Goal: Task Accomplishment & Management: Manage account settings

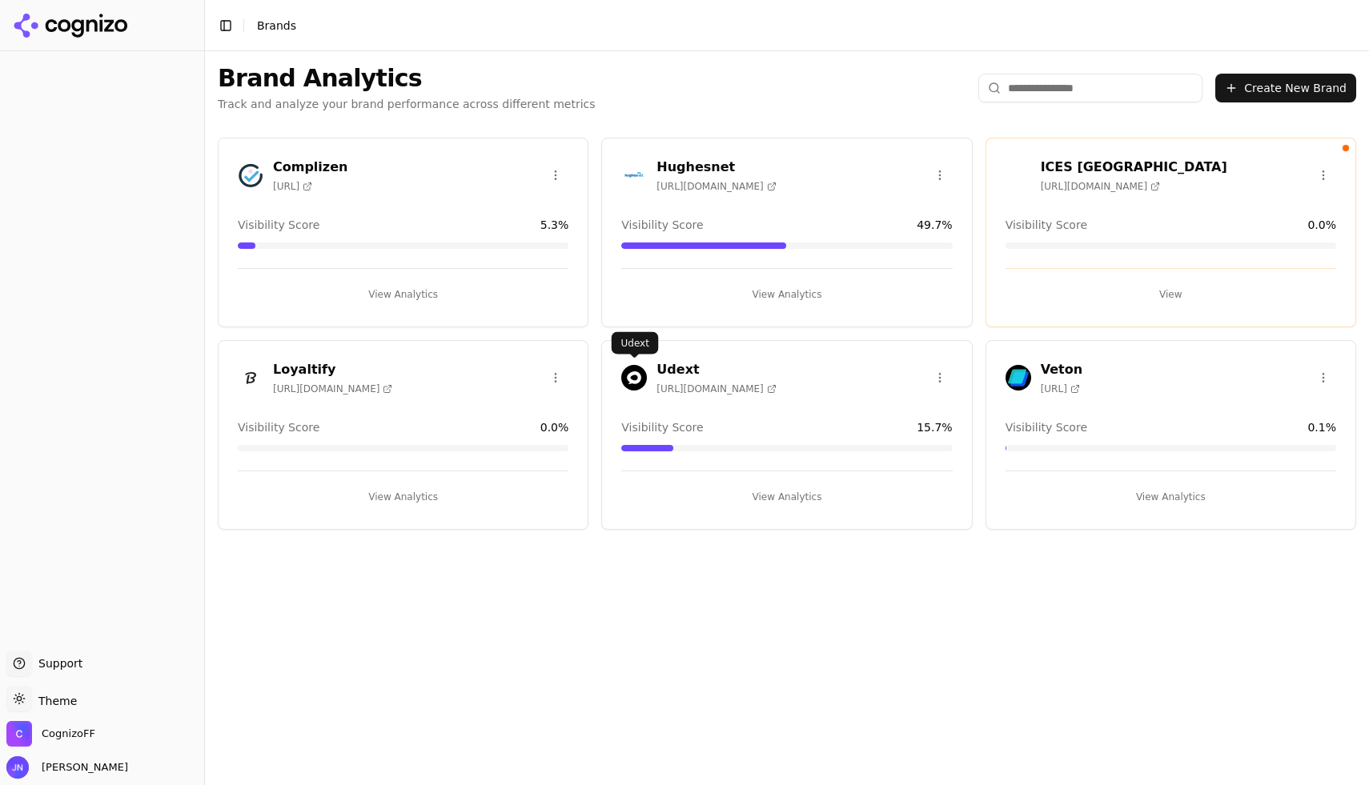
click at [637, 376] on img at bounding box center [634, 378] width 26 height 26
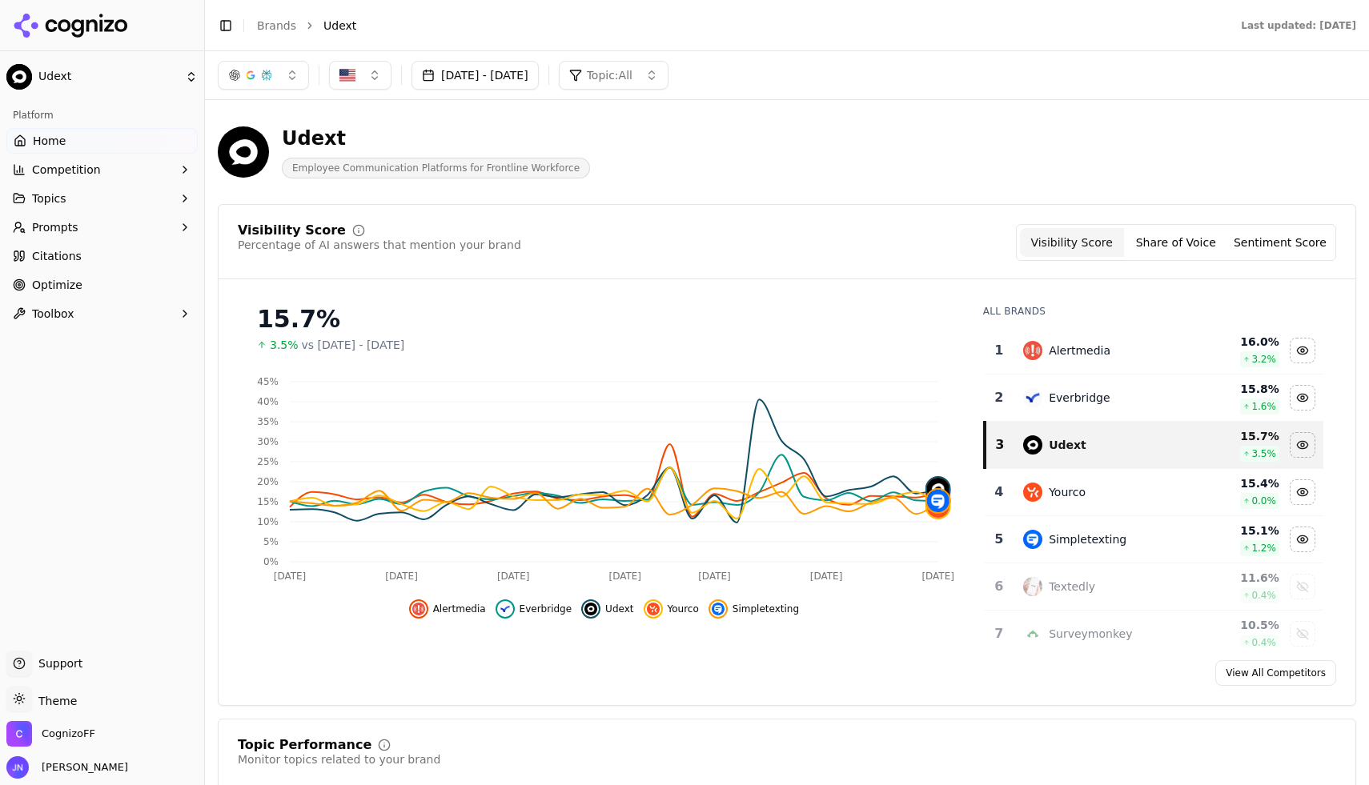
click at [1162, 246] on button "Share of Voice" at bounding box center [1176, 242] width 104 height 29
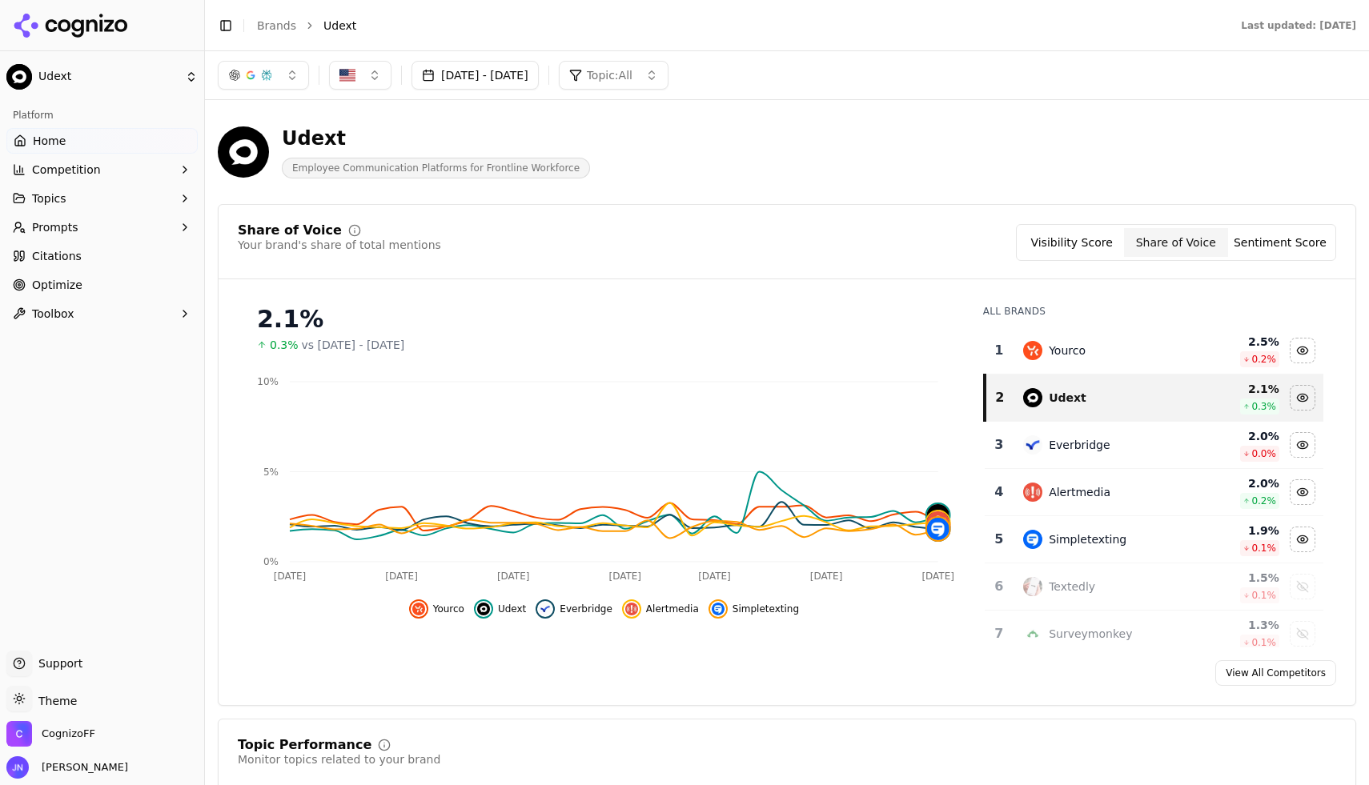
click at [1296, 242] on button "Sentiment Score" at bounding box center [1280, 242] width 104 height 29
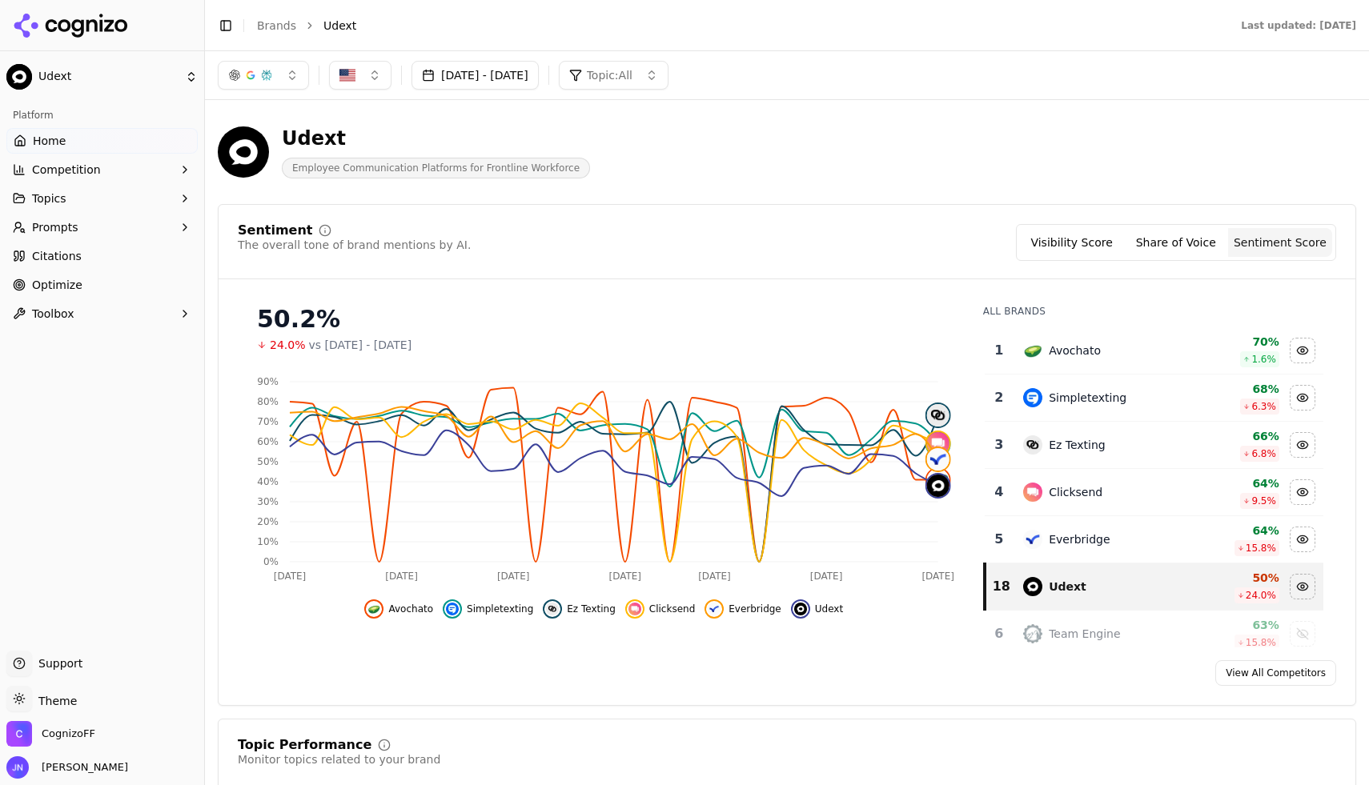
click at [1088, 232] on button "Visibility Score" at bounding box center [1072, 242] width 104 height 29
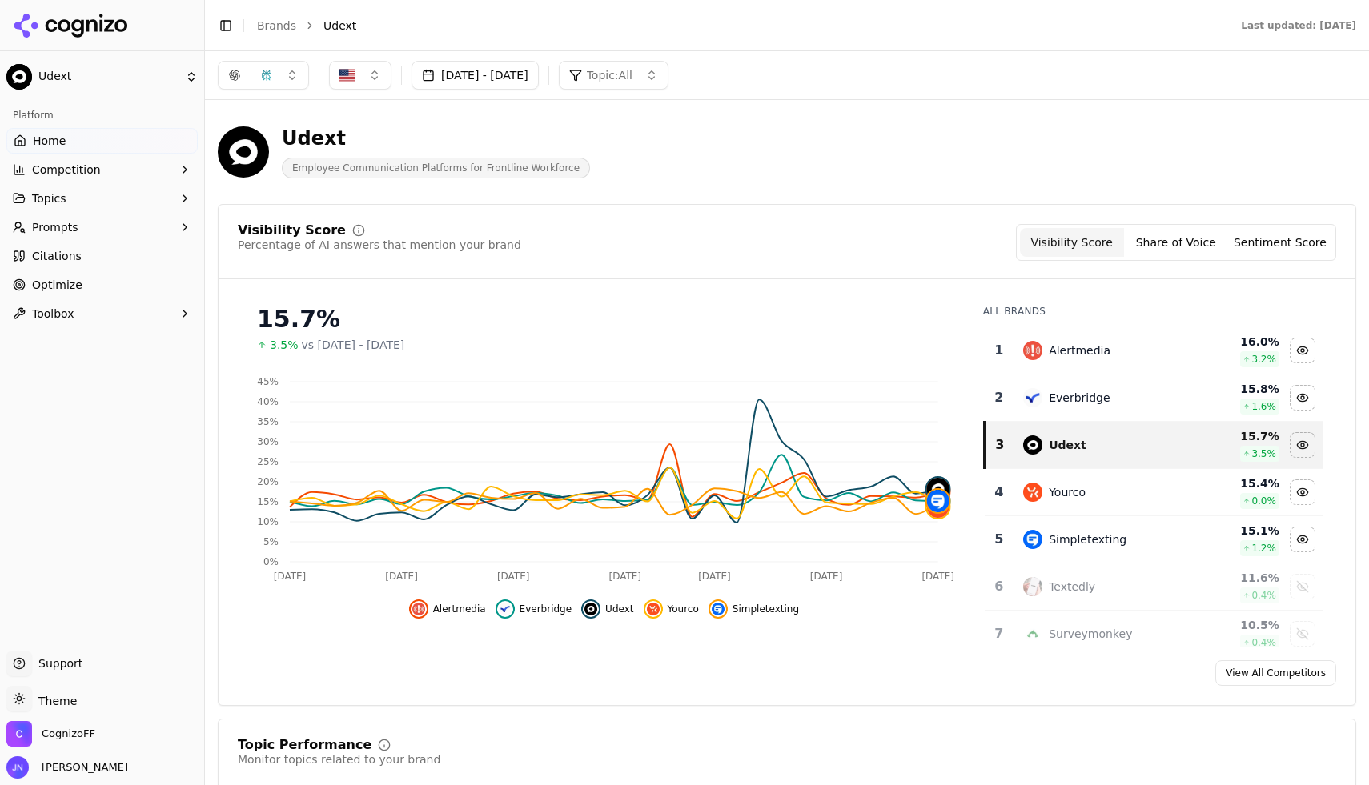
scroll to position [6, 0]
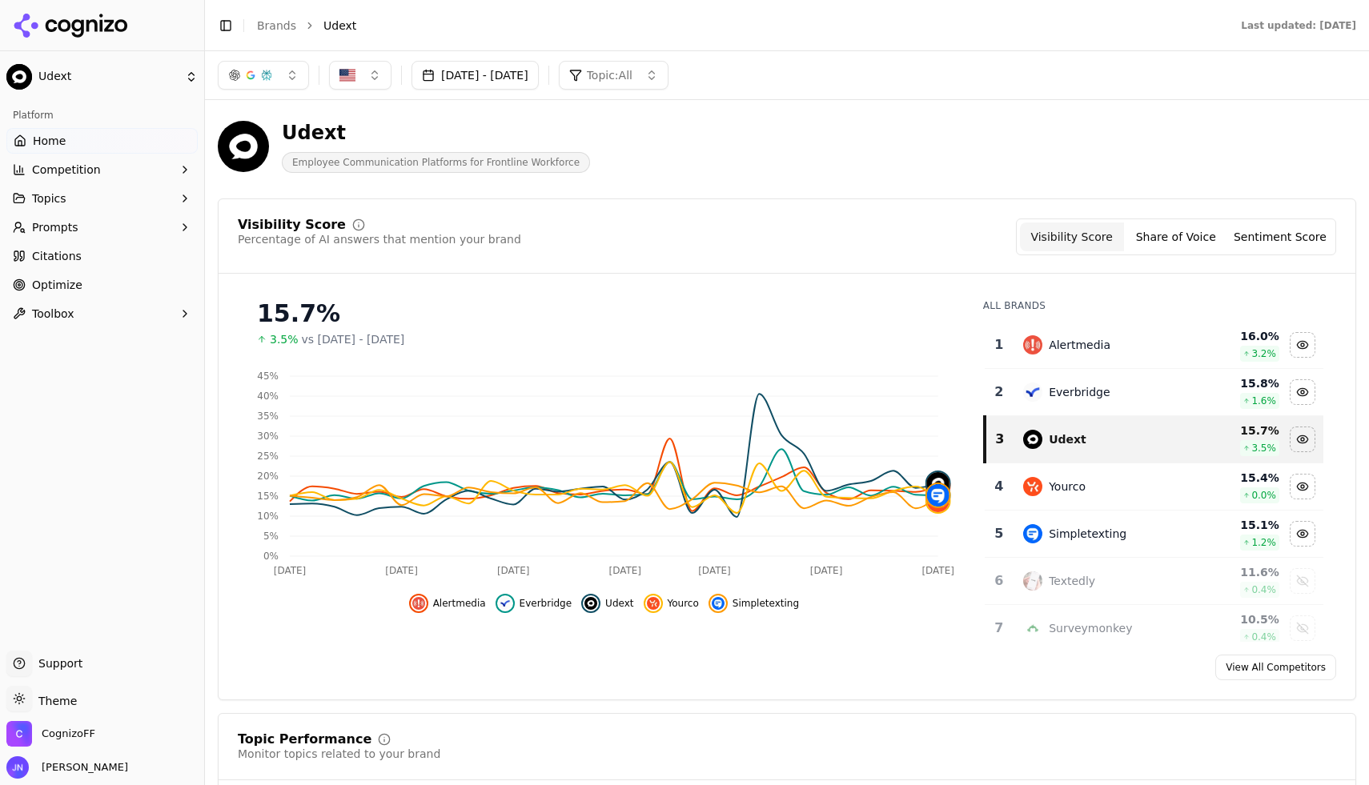
click at [1284, 246] on button "Sentiment Score" at bounding box center [1280, 236] width 104 height 29
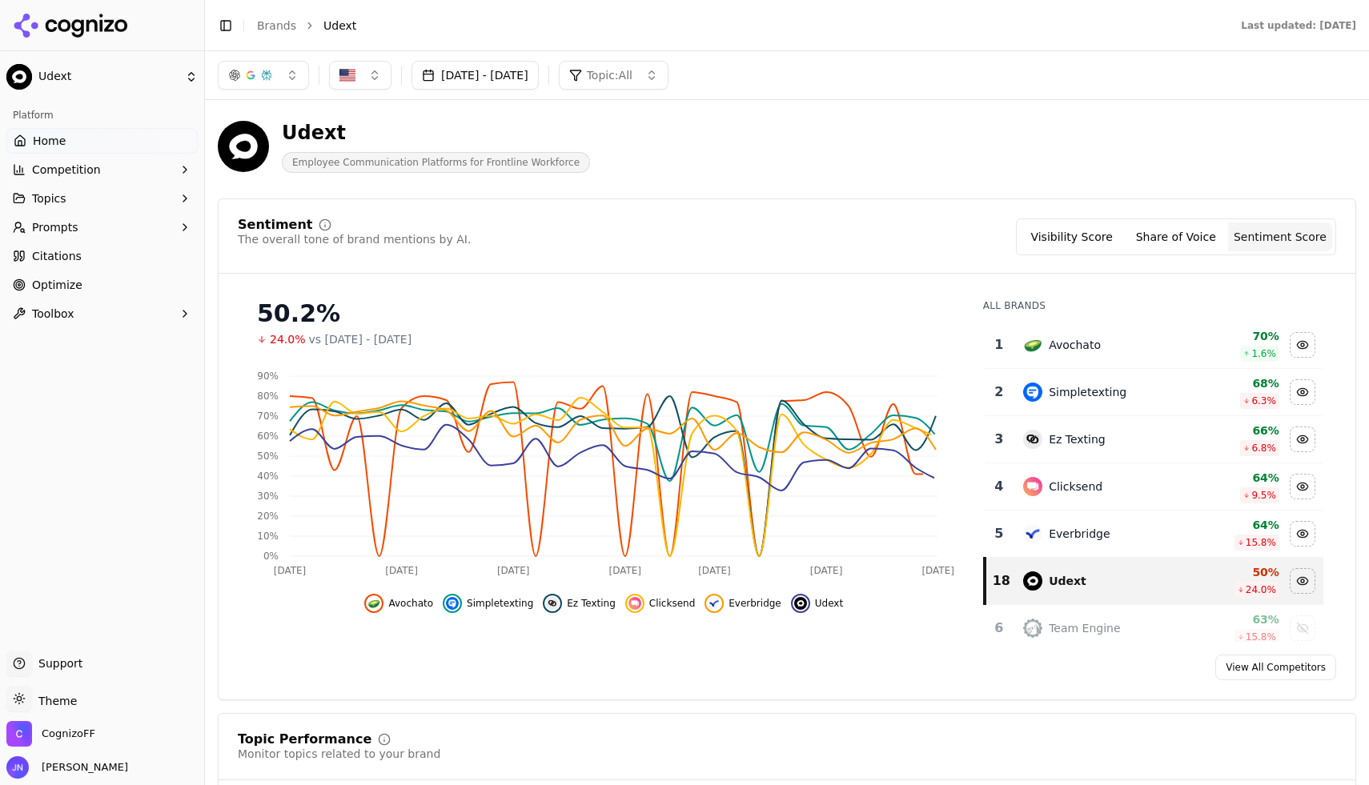
click at [1153, 234] on button "Share of Voice" at bounding box center [1176, 236] width 104 height 29
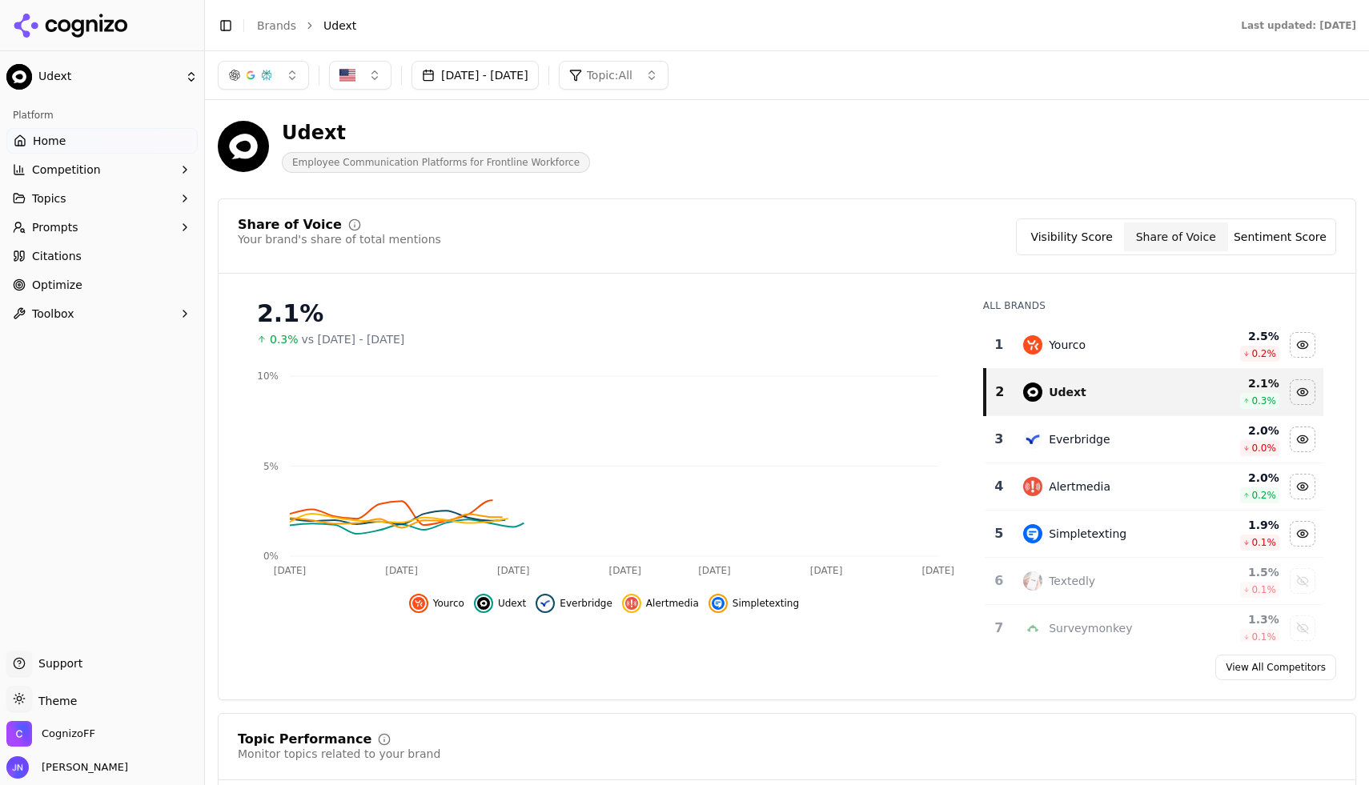
click at [1240, 230] on button "Sentiment Score" at bounding box center [1280, 236] width 104 height 29
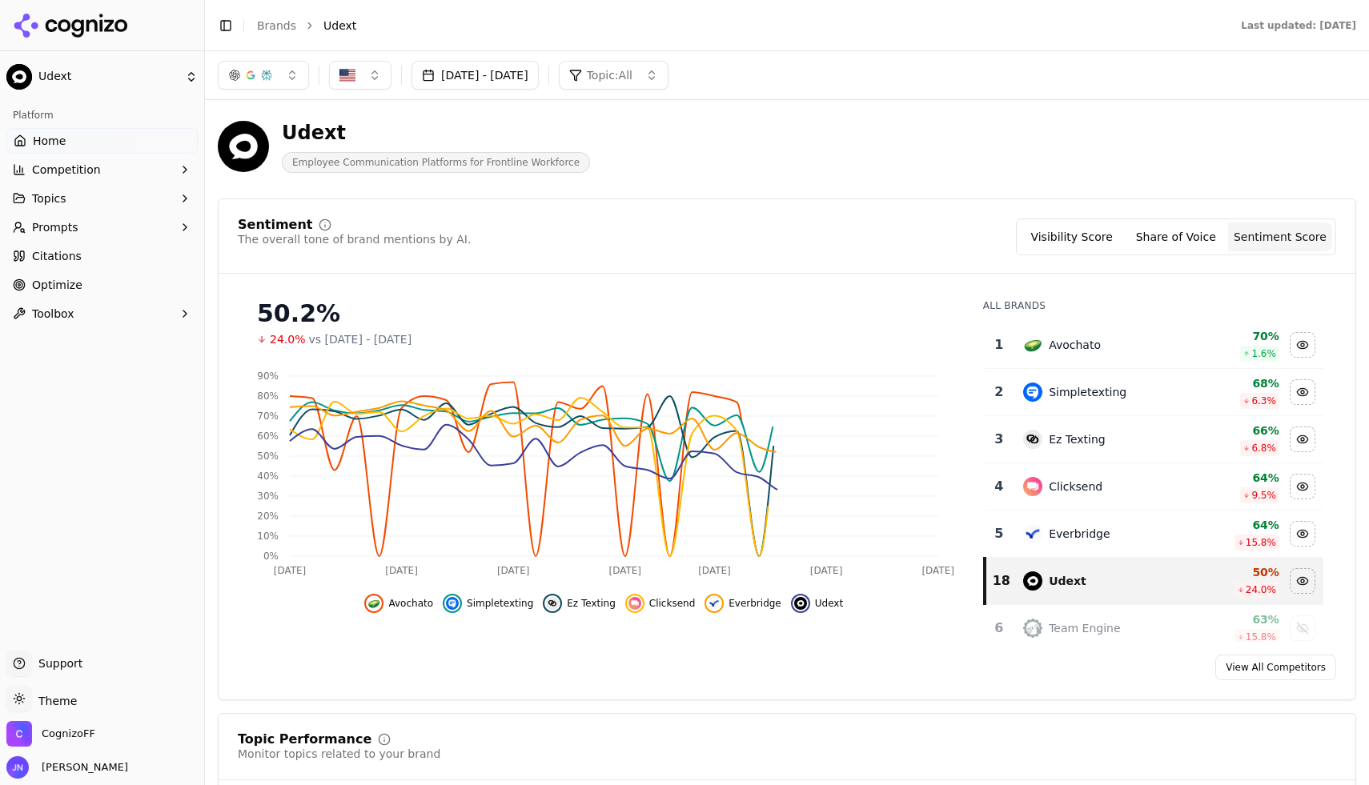
click at [359, 240] on div "The overall tone of brand mentions by AI." at bounding box center [354, 239] width 233 height 16
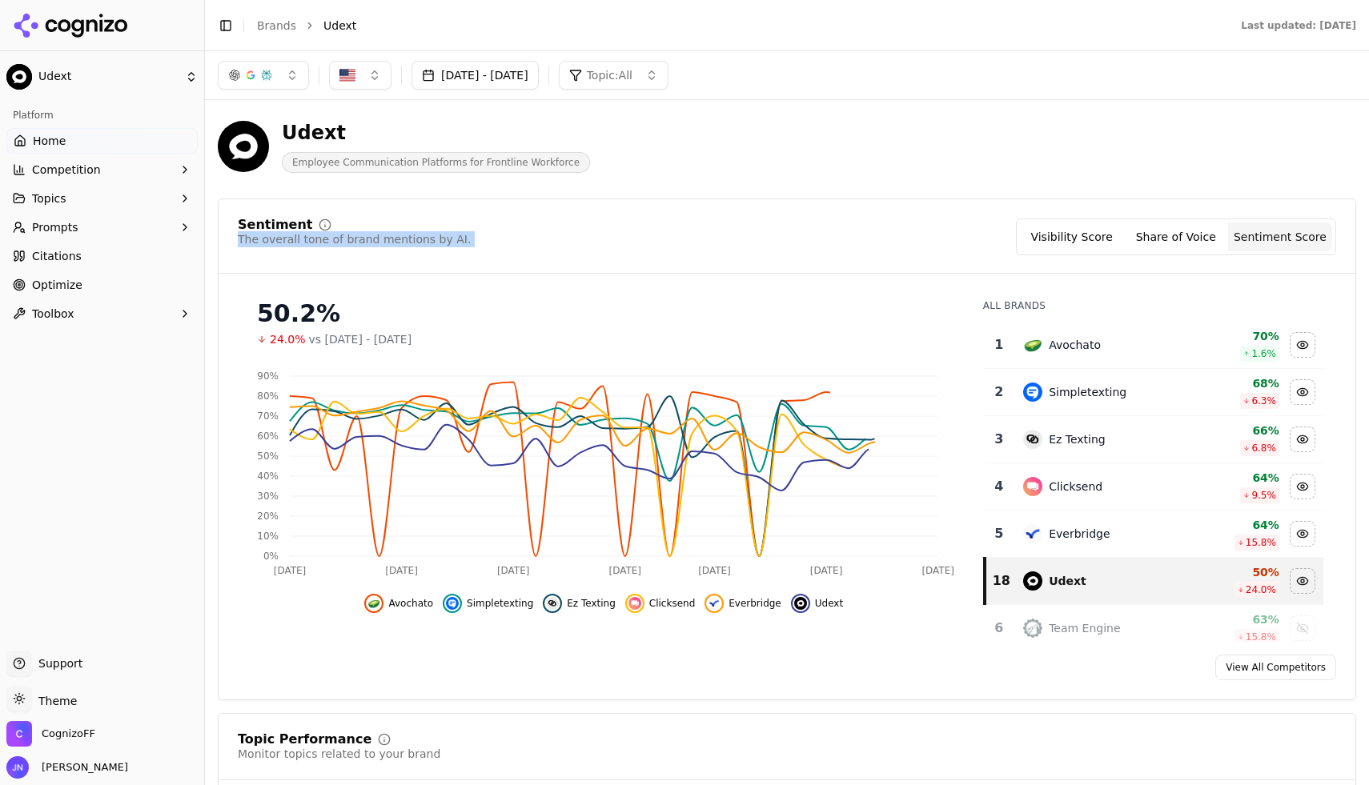
click at [359, 240] on div "The overall tone of brand mentions by AI." at bounding box center [354, 239] width 233 height 16
click at [374, 241] on div "The overall tone of brand mentions by AI." at bounding box center [354, 239] width 233 height 16
click at [521, 233] on div "Sentiment The overall tone of brand mentions by AI. Visibility Score Share of V…" at bounding box center [787, 236] width 1098 height 37
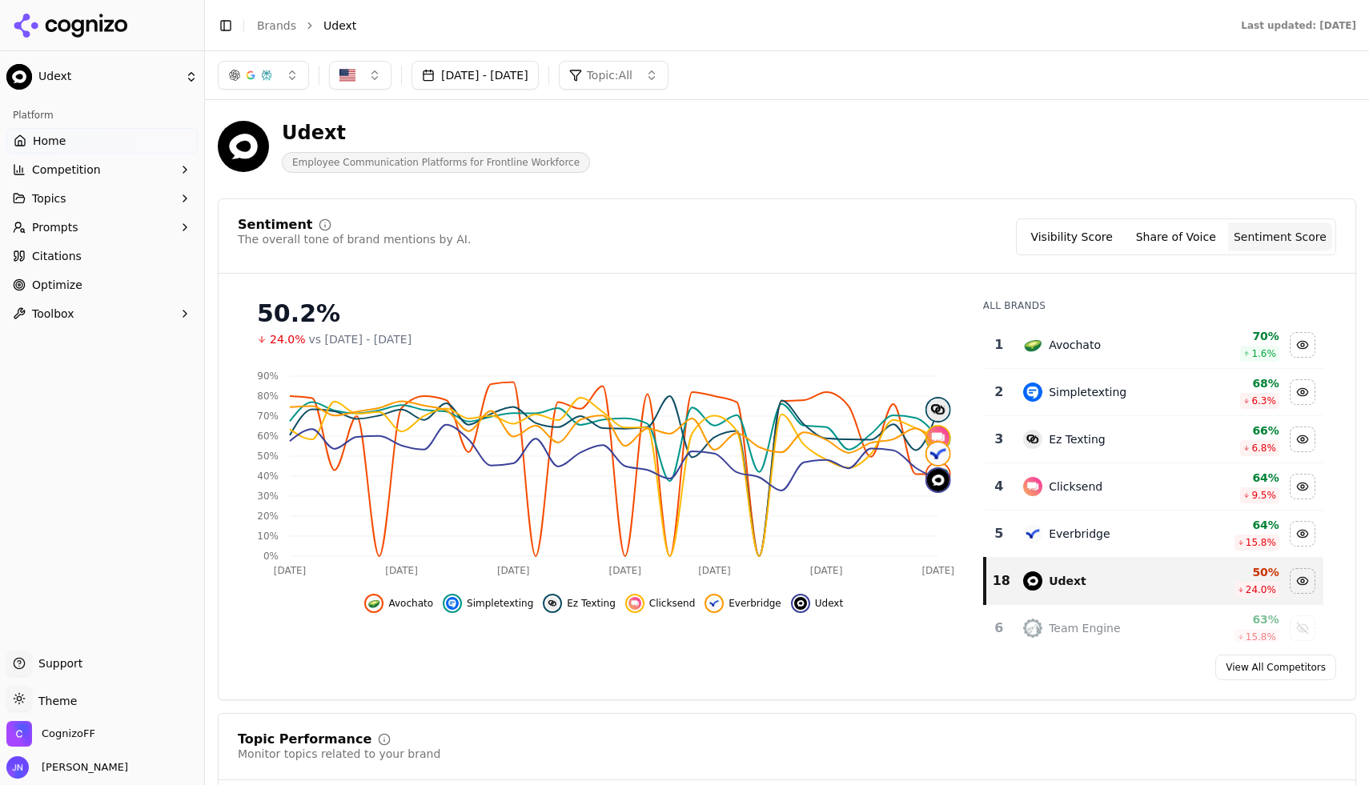
click at [527, 222] on div "Sentiment The overall tone of brand mentions by AI. Visibility Score Share of V…" at bounding box center [787, 236] width 1098 height 37
click at [337, 236] on div "The overall tone of brand mentions by AI." at bounding box center [354, 239] width 233 height 16
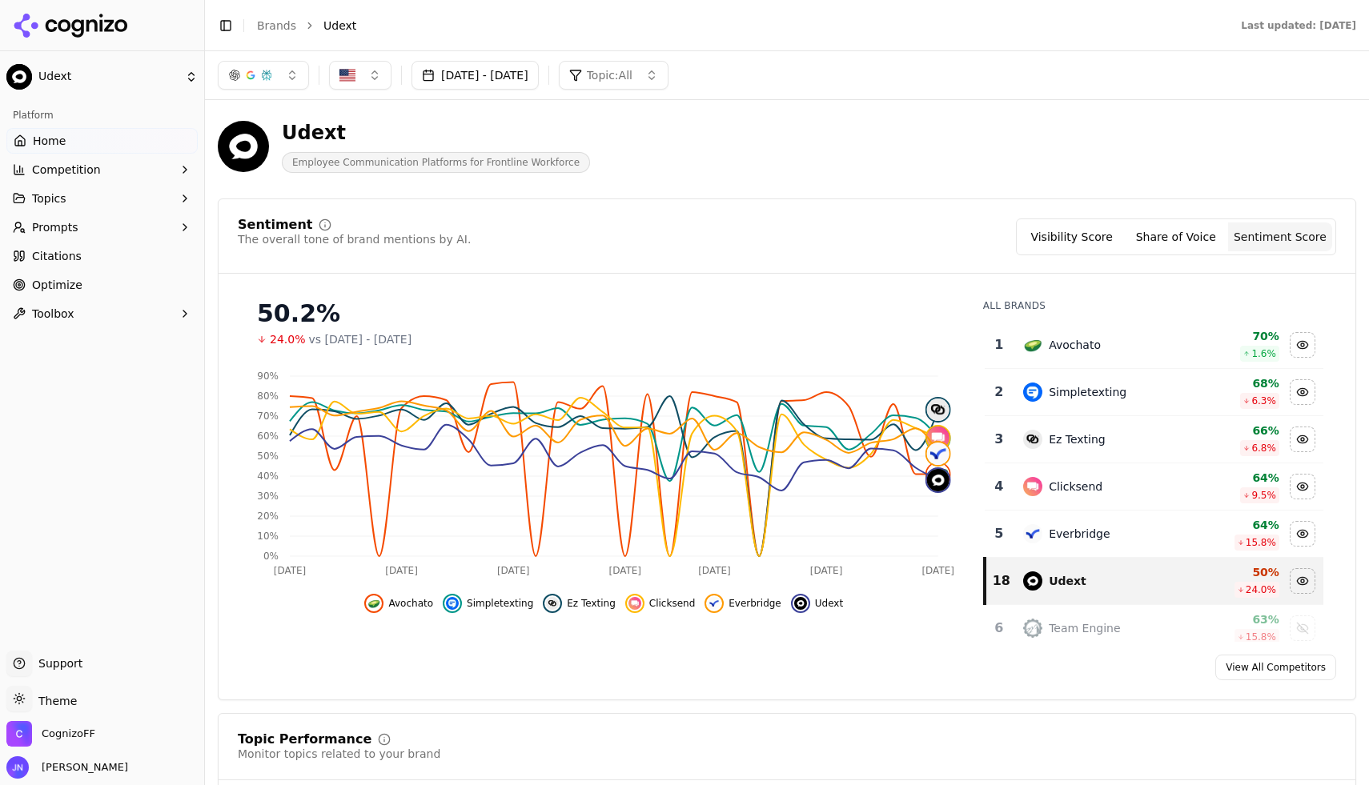
click at [509, 230] on div "Sentiment The overall tone of brand mentions by AI. Visibility Score Share of V…" at bounding box center [787, 236] width 1098 height 37
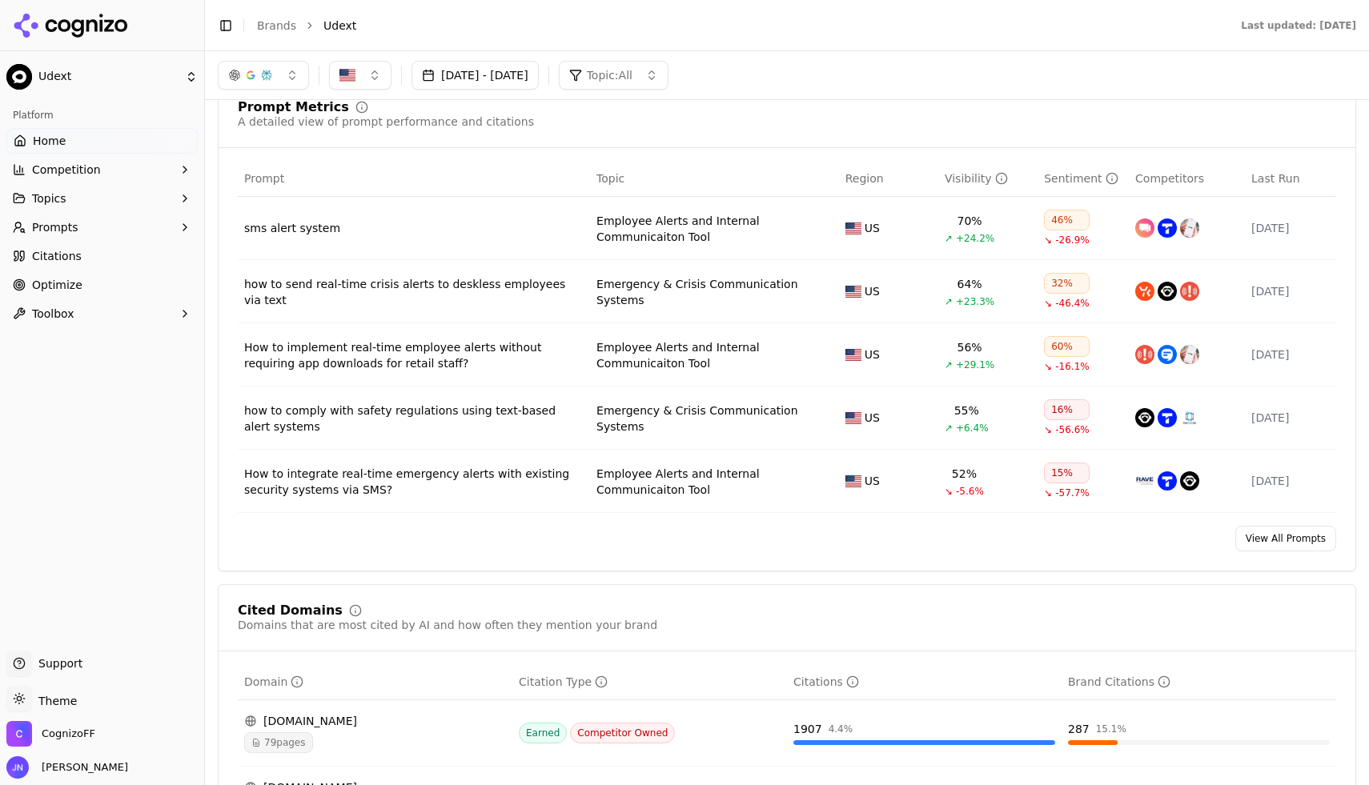
scroll to position [1074, 0]
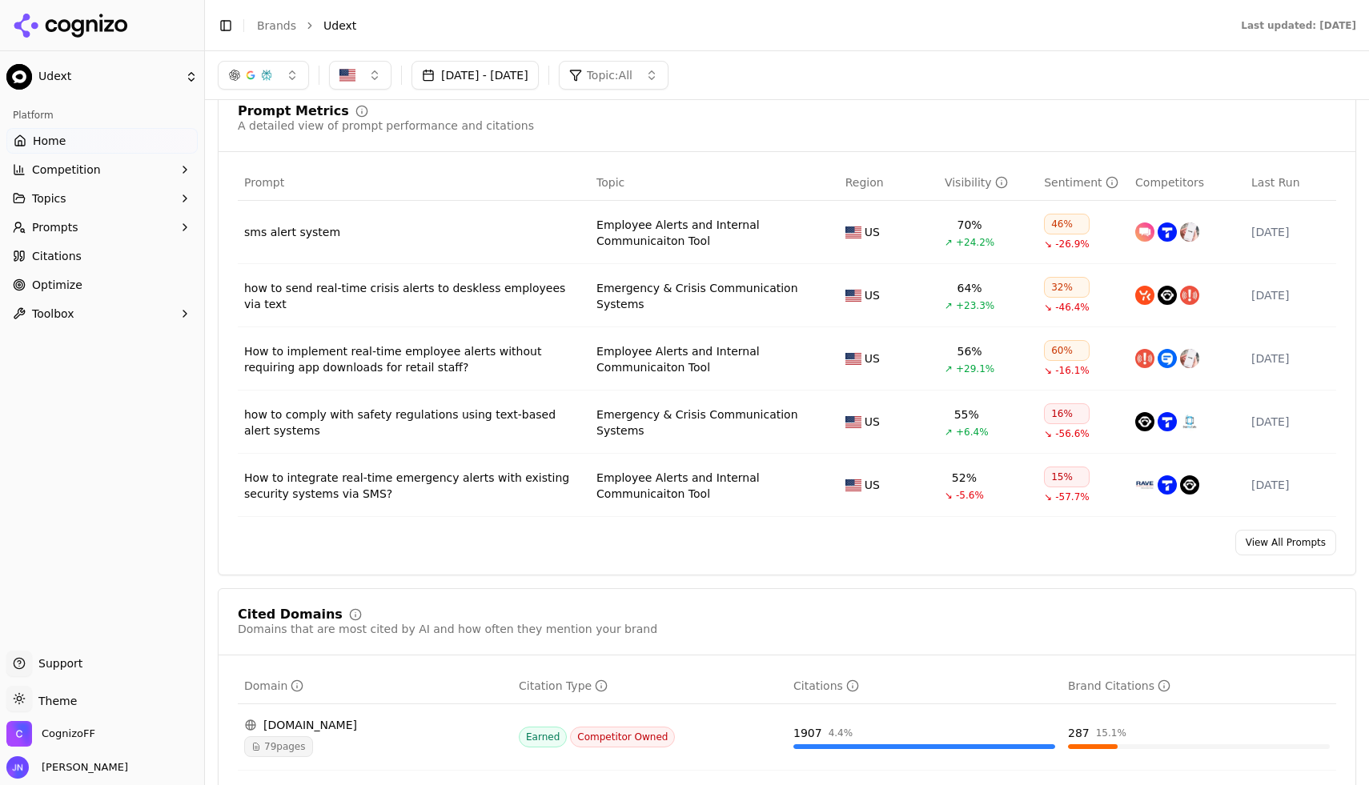
click at [967, 230] on div "70%" at bounding box center [969, 225] width 25 height 16
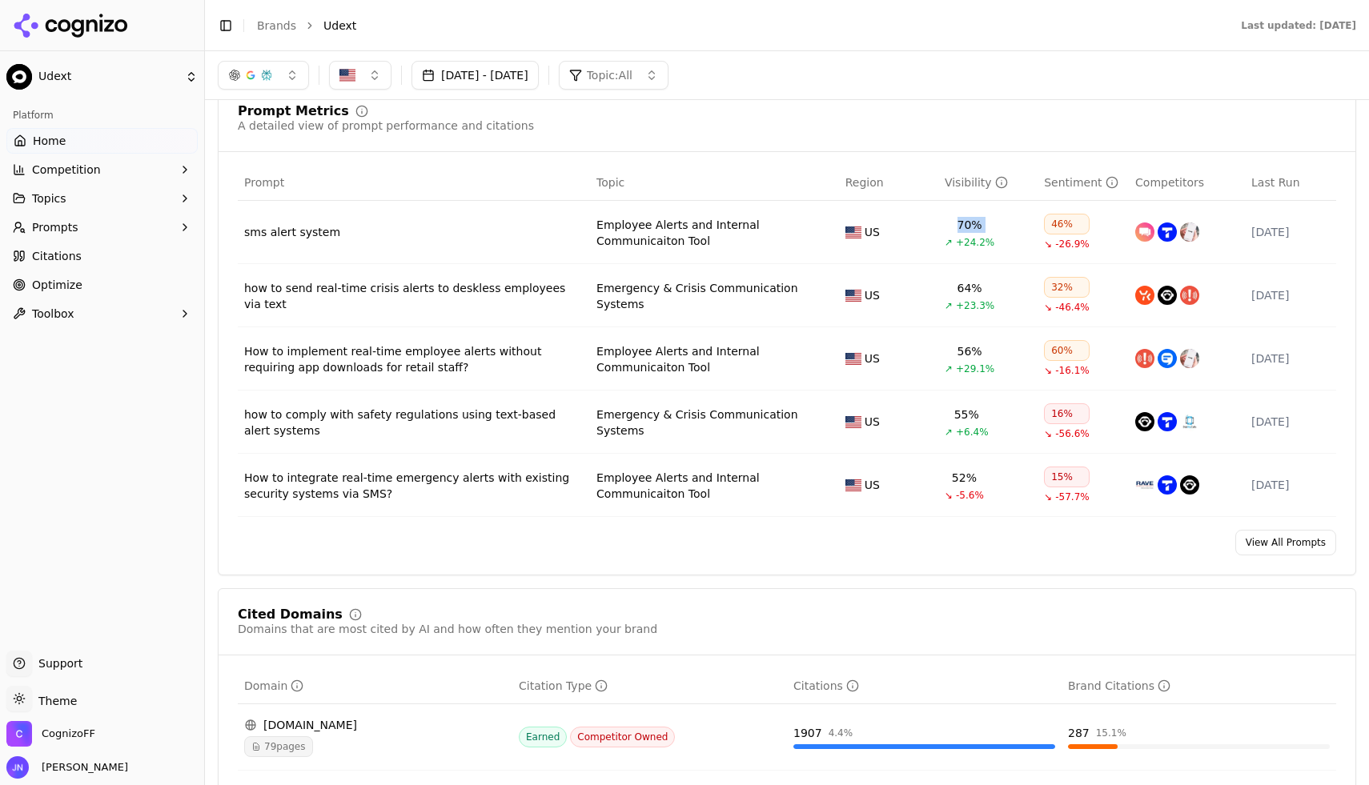
click at [967, 230] on div "70%" at bounding box center [969, 225] width 25 height 16
click at [964, 239] on span "+24.2%" at bounding box center [975, 242] width 38 height 13
click at [964, 236] on div "70% ↗ +24.2%" at bounding box center [969, 233] width 50 height 32
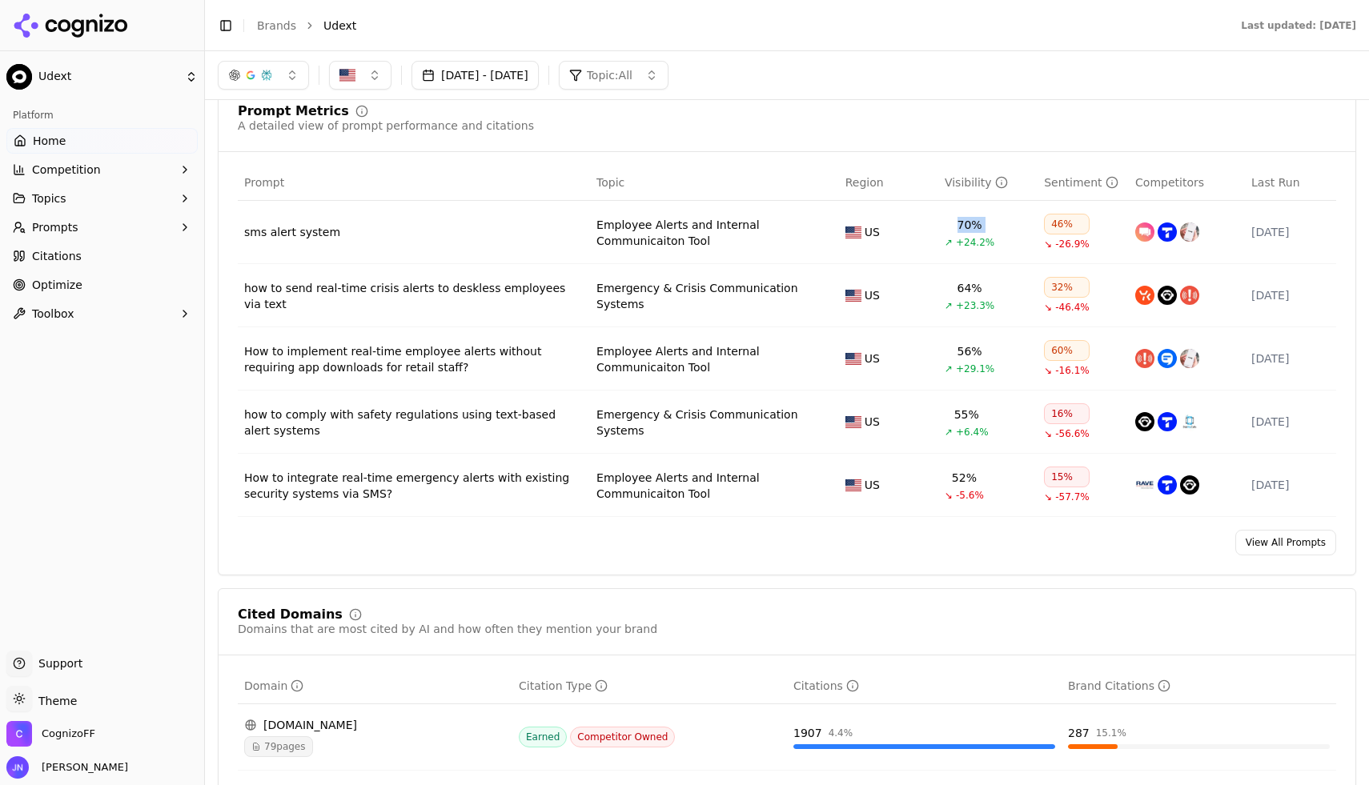
click at [964, 236] on div "70% ↗ +24.2%" at bounding box center [969, 233] width 50 height 32
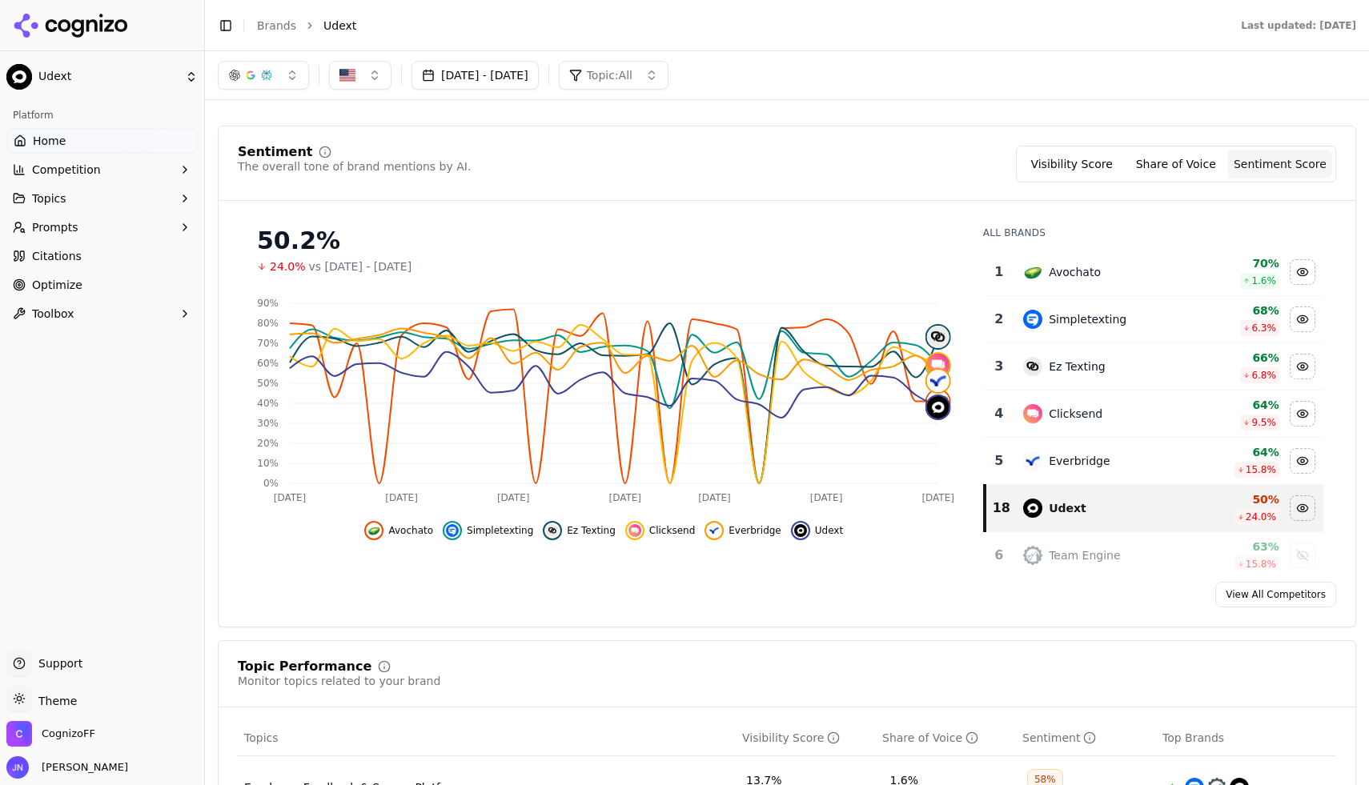
scroll to position [0, 0]
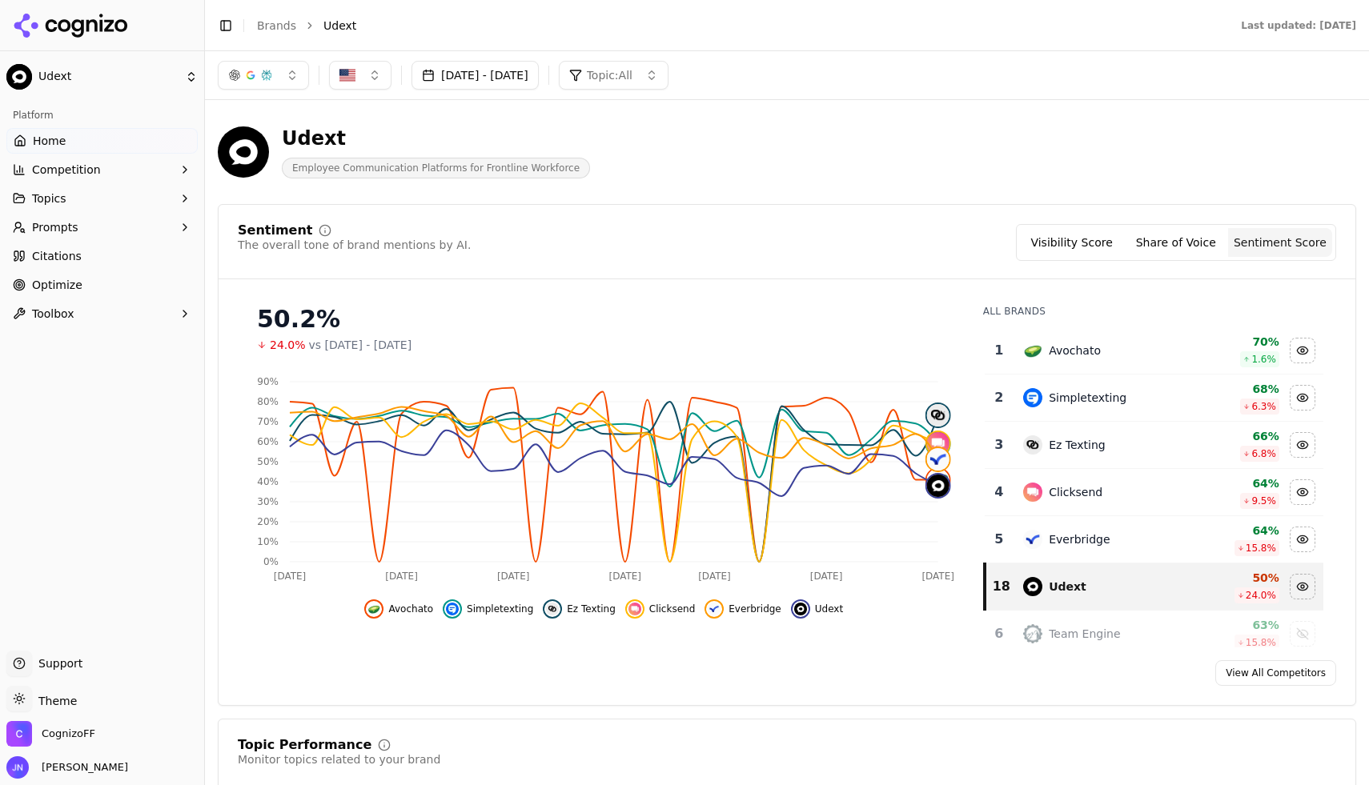
click at [870, 264] on div "Sentiment The overall tone of brand mentions by AI. Visibility Score Share of V…" at bounding box center [786, 251] width 1136 height 55
click at [295, 75] on button "button" at bounding box center [263, 75] width 91 height 29
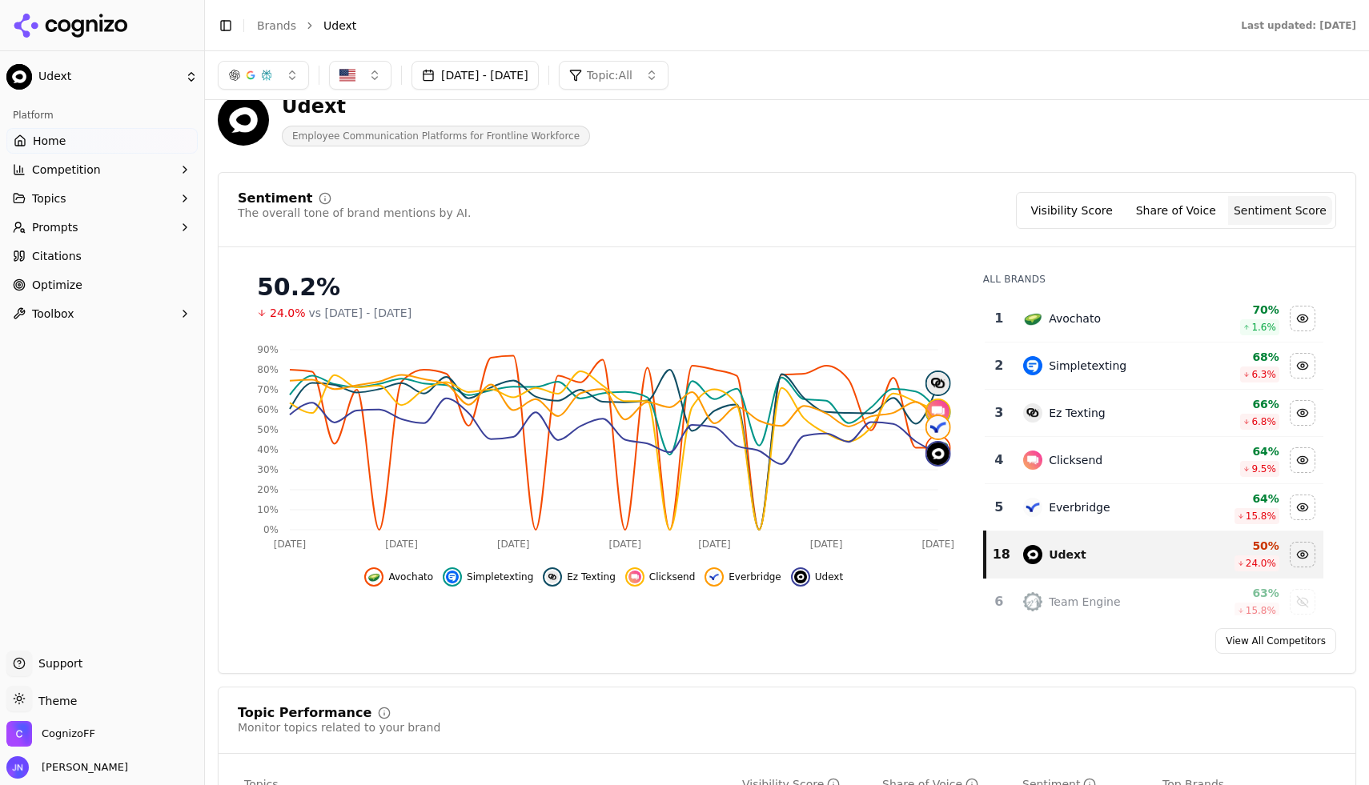
scroll to position [39, 0]
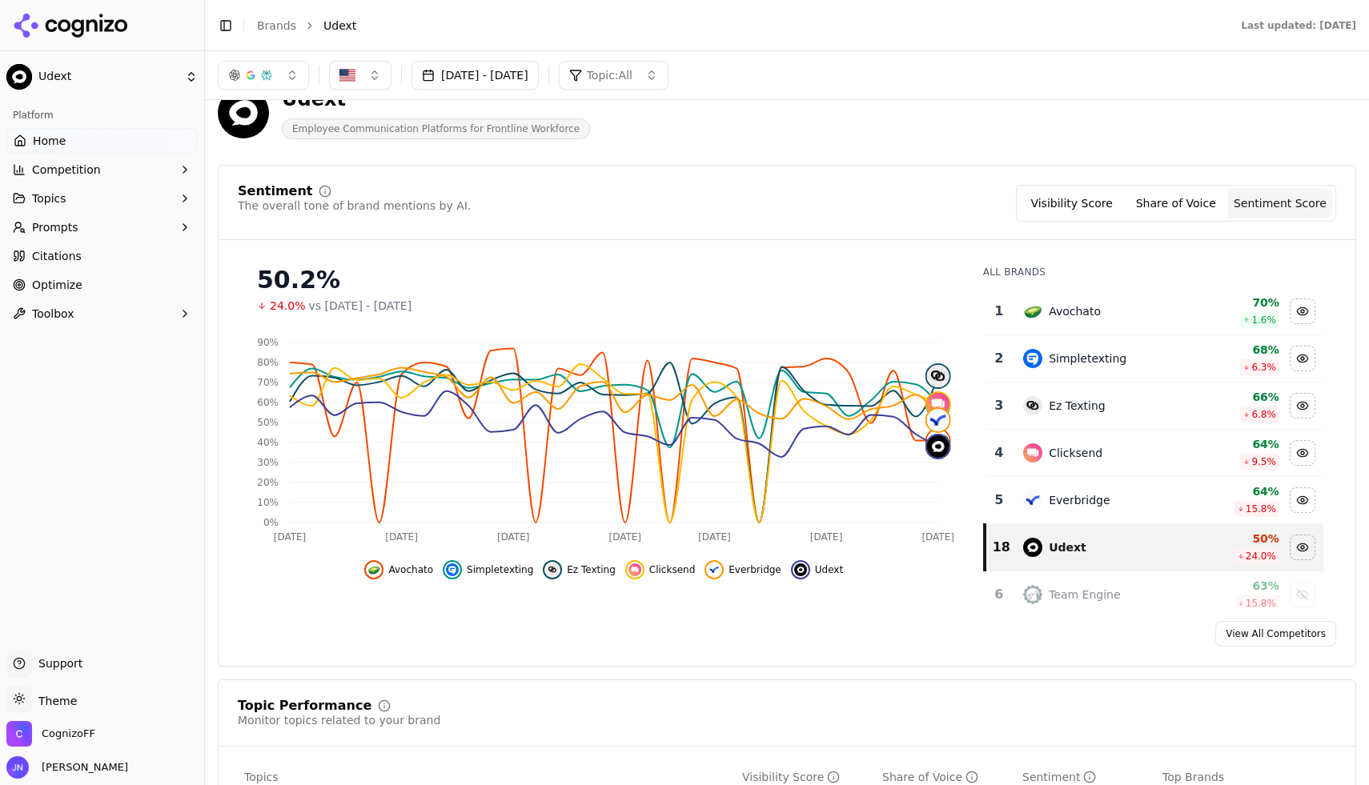
click at [1095, 205] on button "Visibility Score" at bounding box center [1072, 203] width 104 height 29
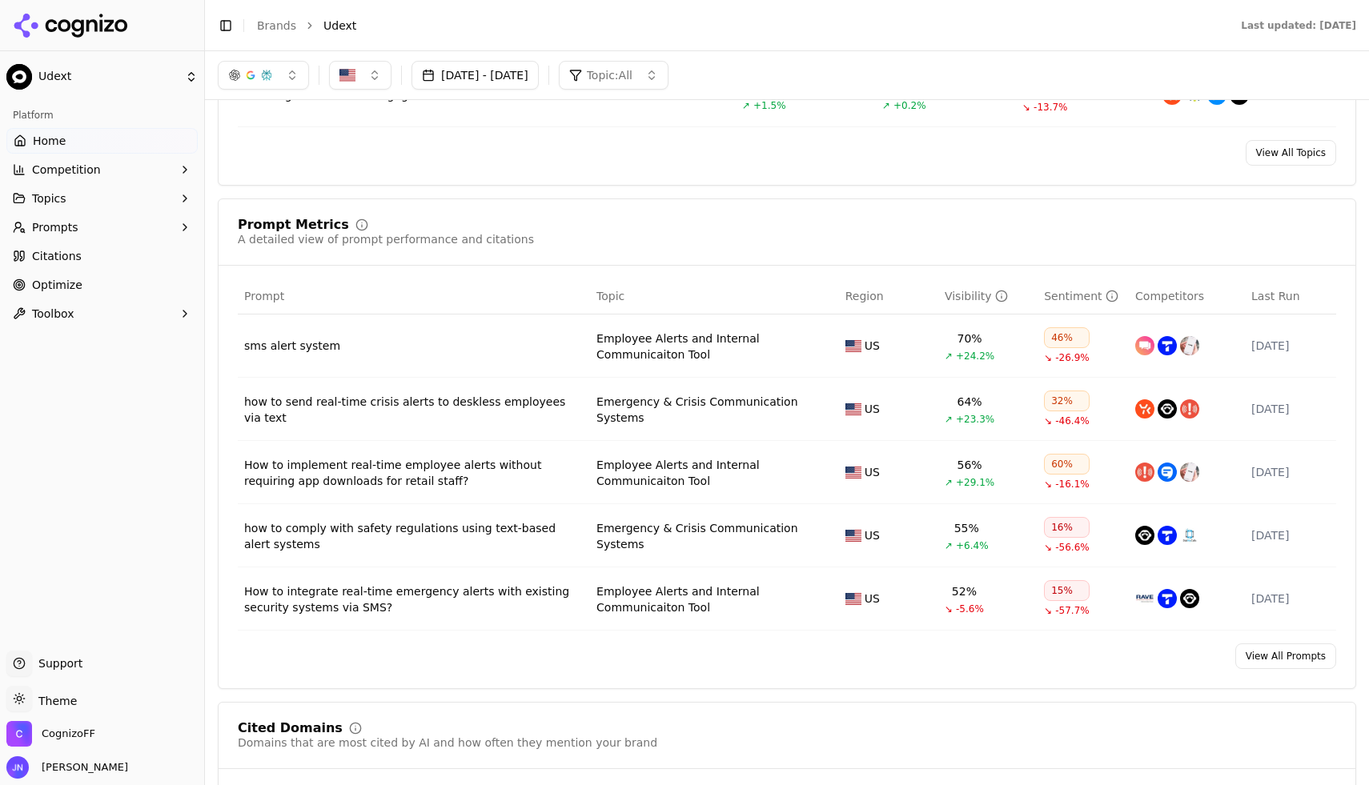
scroll to position [523, 0]
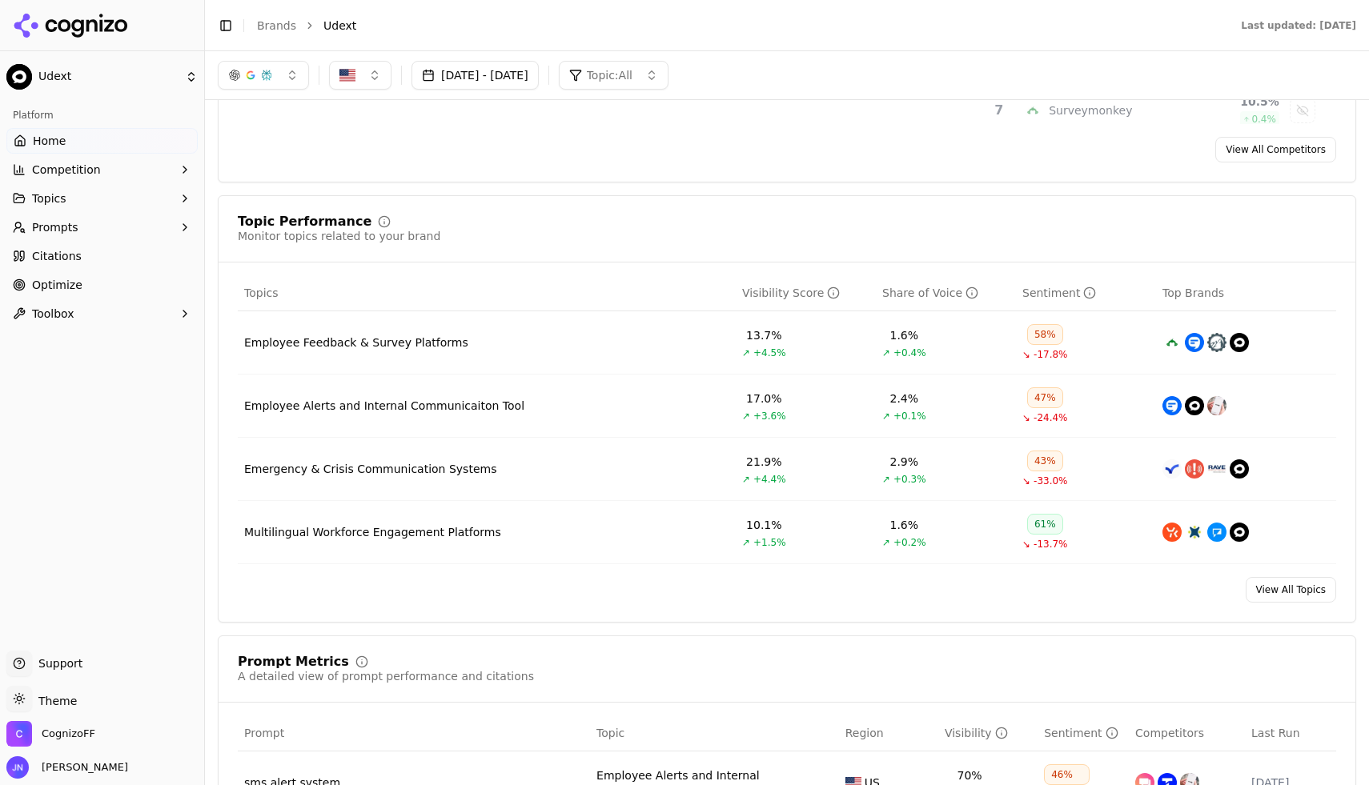
click at [130, 226] on button "Prompts" at bounding box center [101, 227] width 191 height 26
click at [114, 250] on span "Active" at bounding box center [102, 253] width 139 height 16
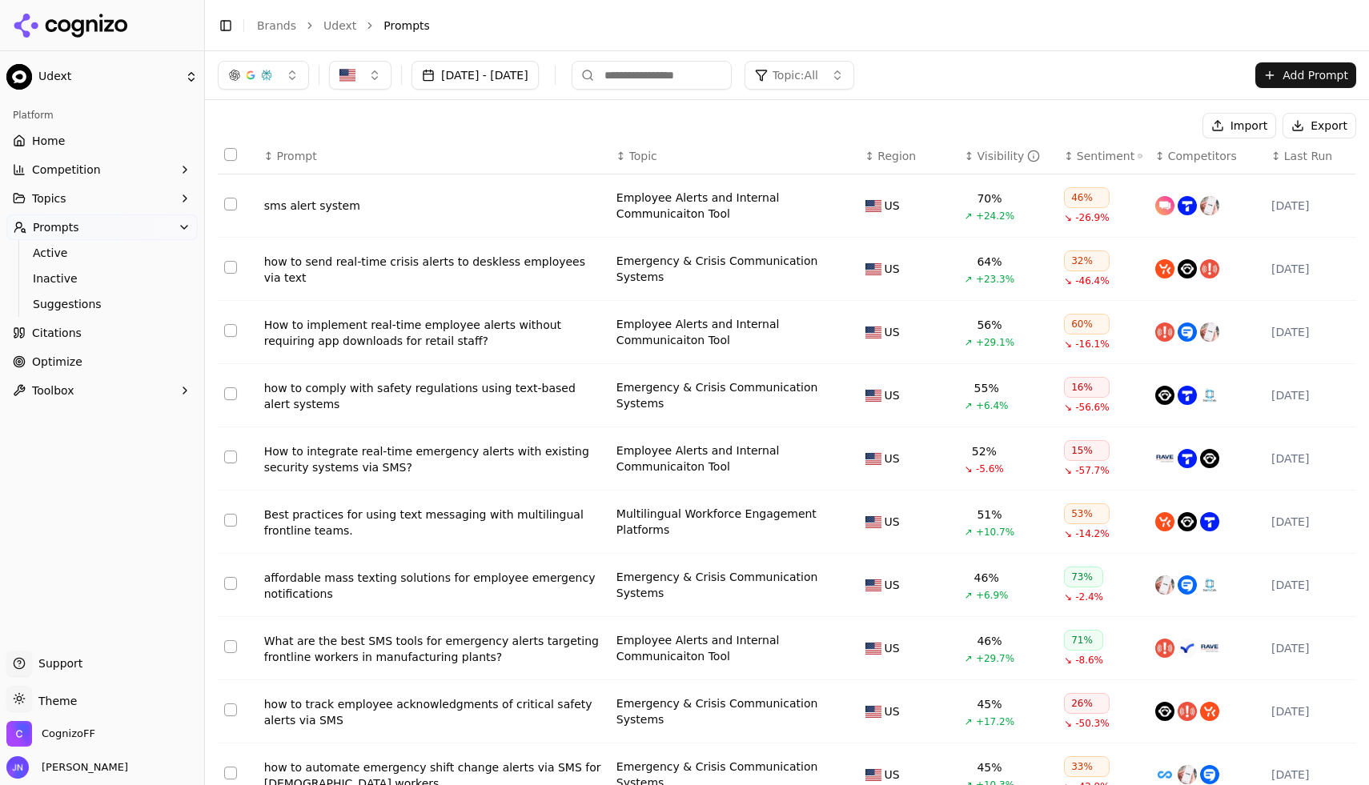
click at [228, 157] on button "Select all rows" at bounding box center [230, 154] width 13 height 13
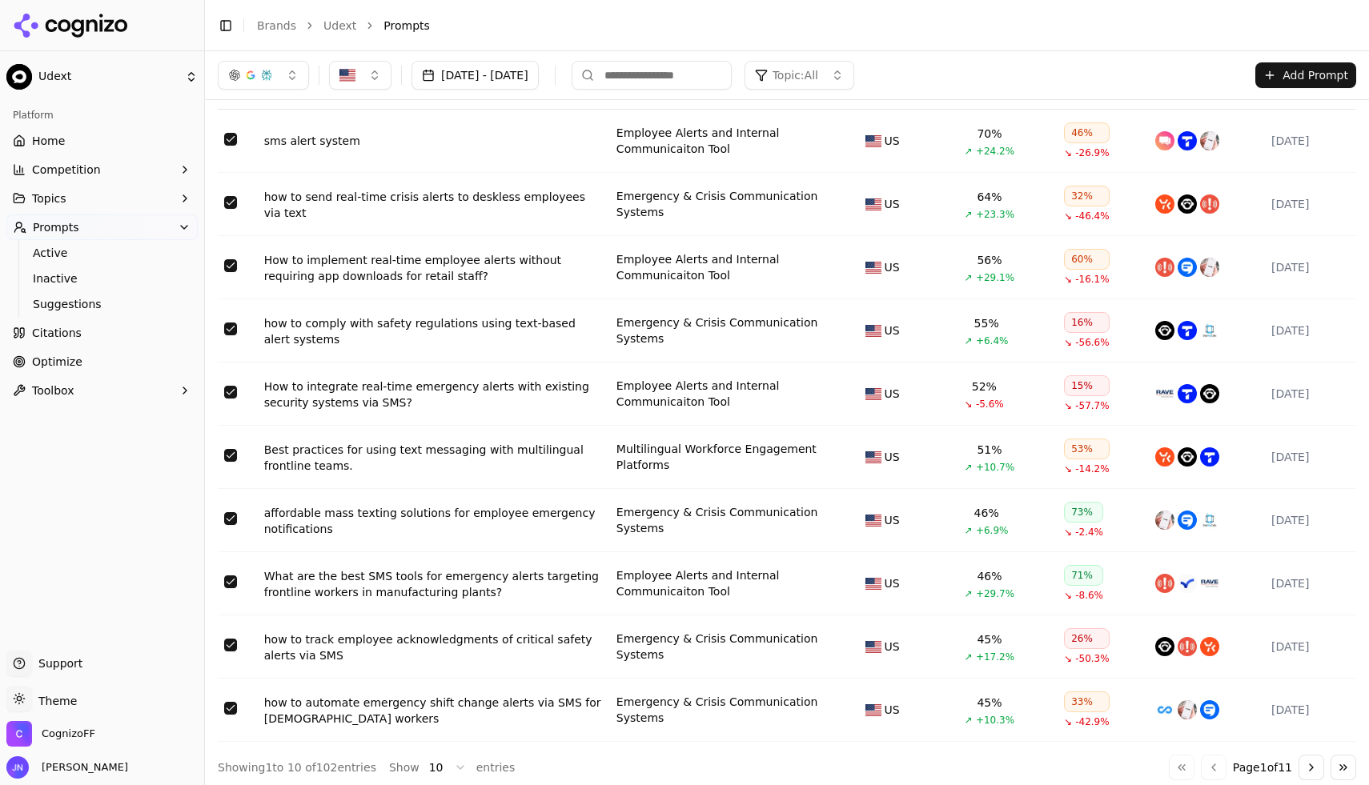
scroll to position [77, 0]
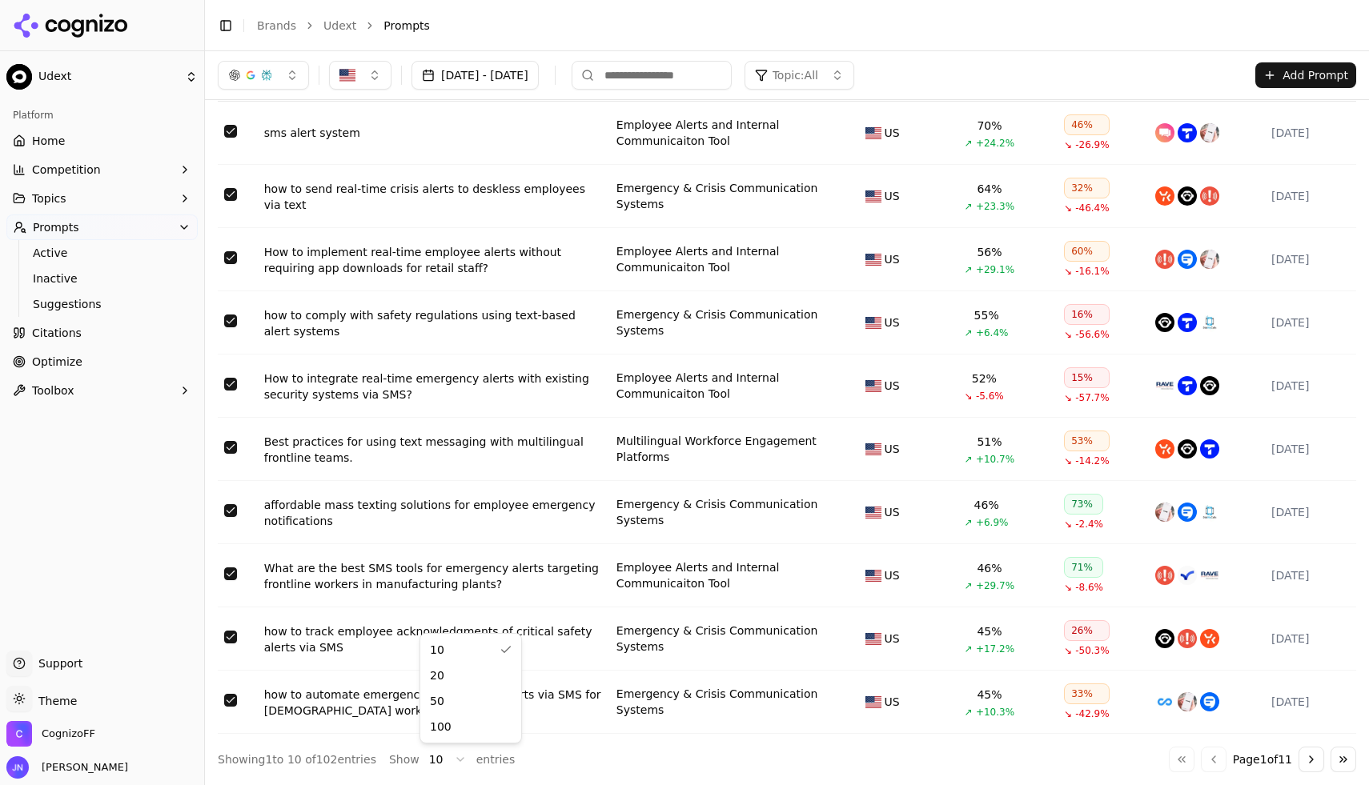
click at [428, 754] on html "Udext Platform Home Competition Topics Prompts Active Inactive Suggestions Cita…" at bounding box center [684, 392] width 1369 height 785
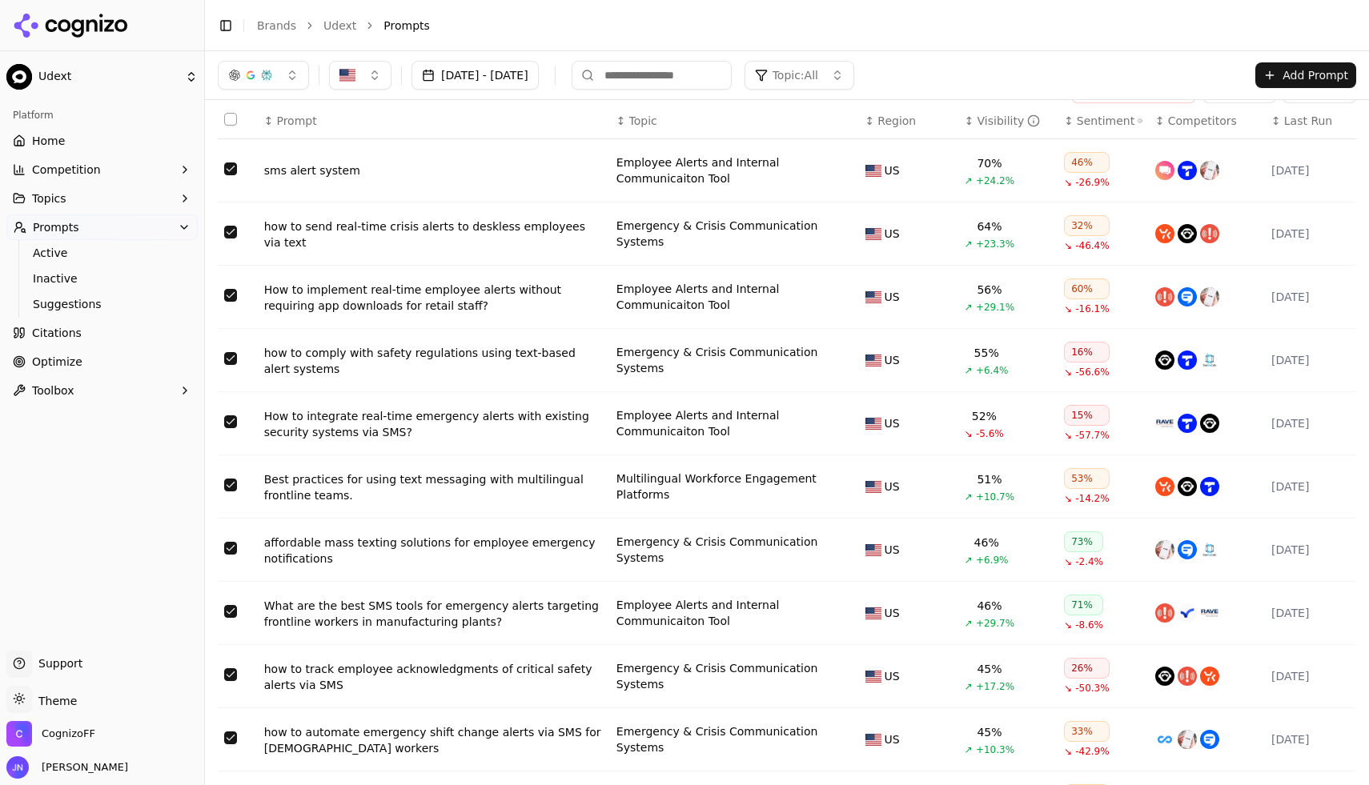
scroll to position [0, 0]
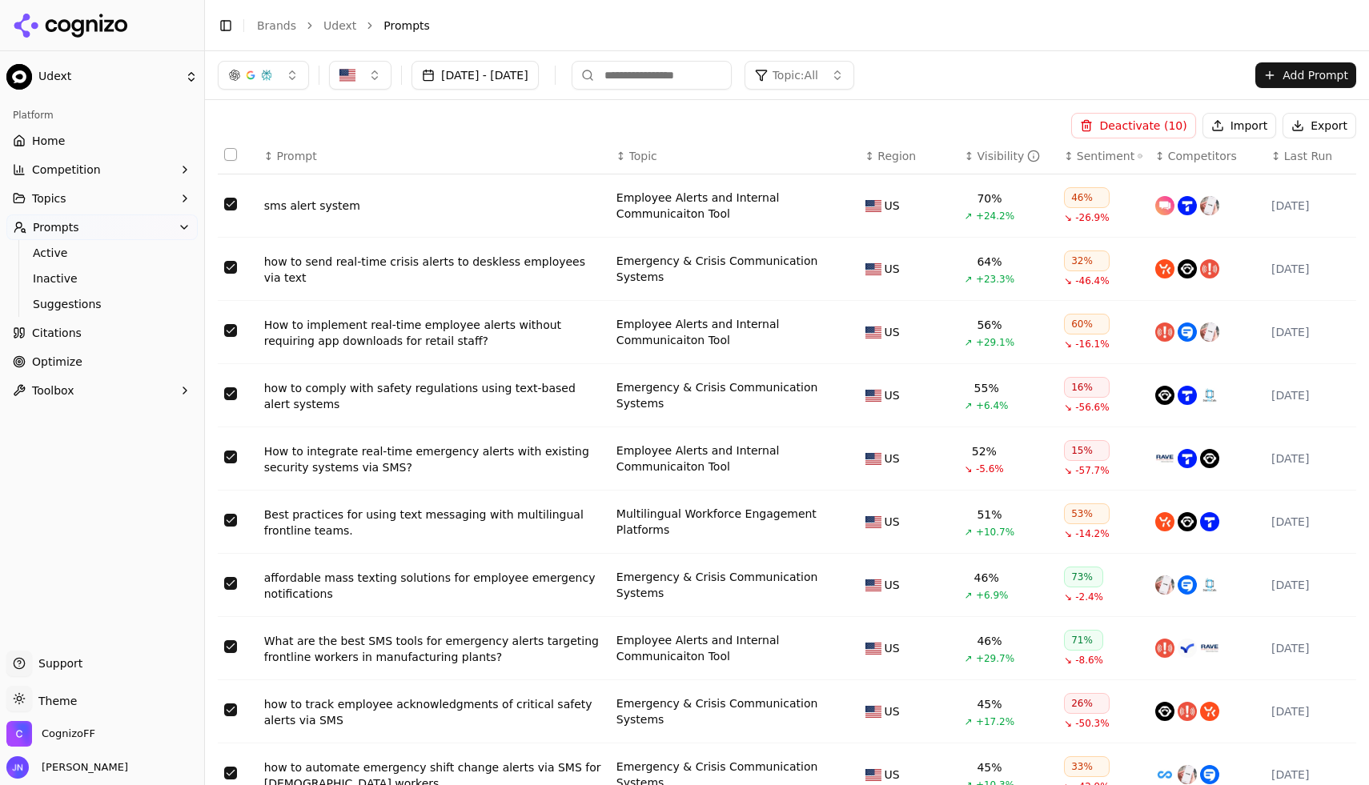
click at [275, 123] on div "Deactivate ( 10 ) Import Export" at bounding box center [787, 126] width 1138 height 26
click at [81, 145] on link "Home" at bounding box center [101, 141] width 191 height 26
